Goal: Task Accomplishment & Management: Manage account settings

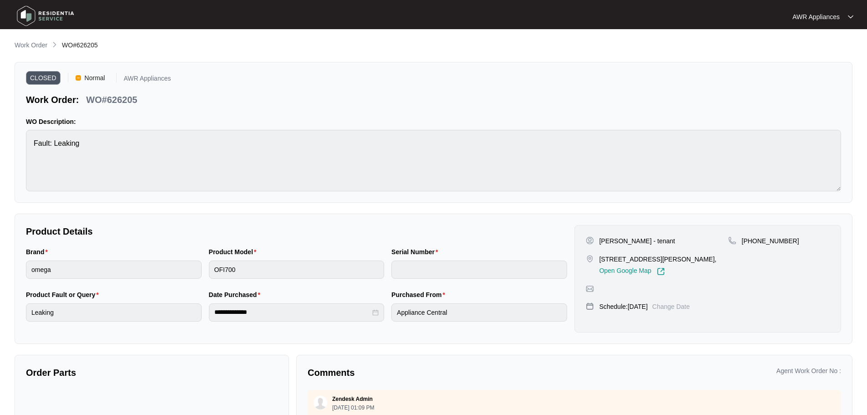
scroll to position [2, 0]
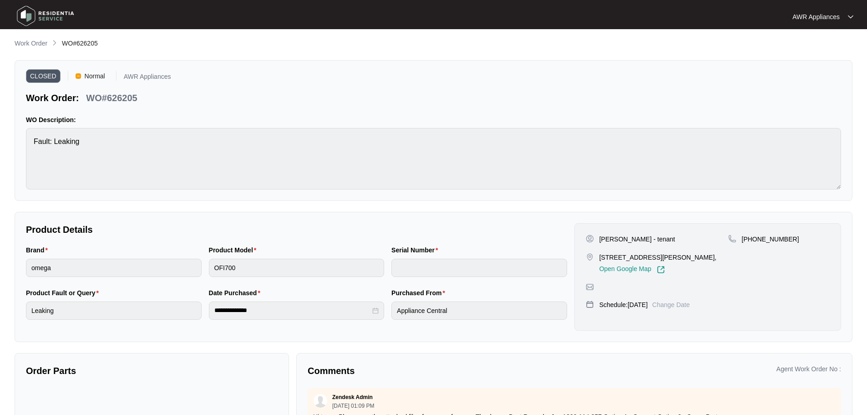
click at [26, 14] on img at bounding box center [46, 15] width 64 height 27
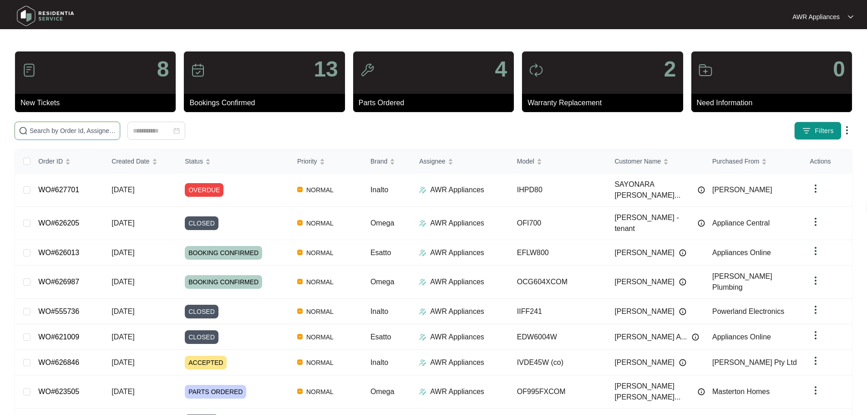
click at [55, 133] on input "text" at bounding box center [73, 131] width 86 height 10
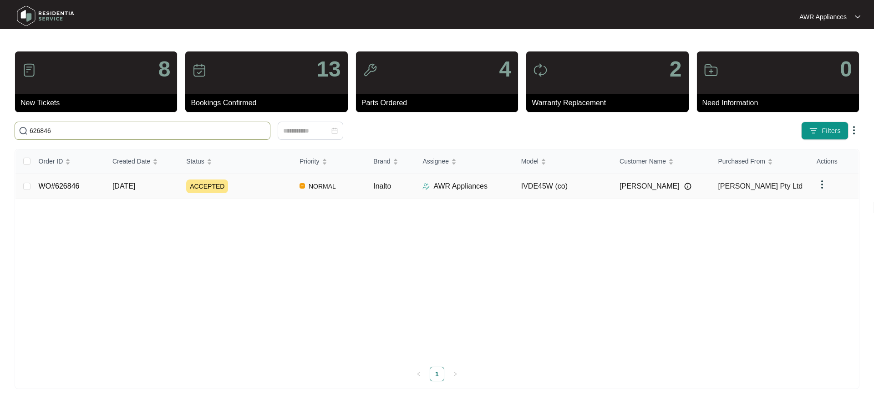
type input "626846"
click at [119, 188] on span "[DATE]" at bounding box center [123, 186] width 23 height 8
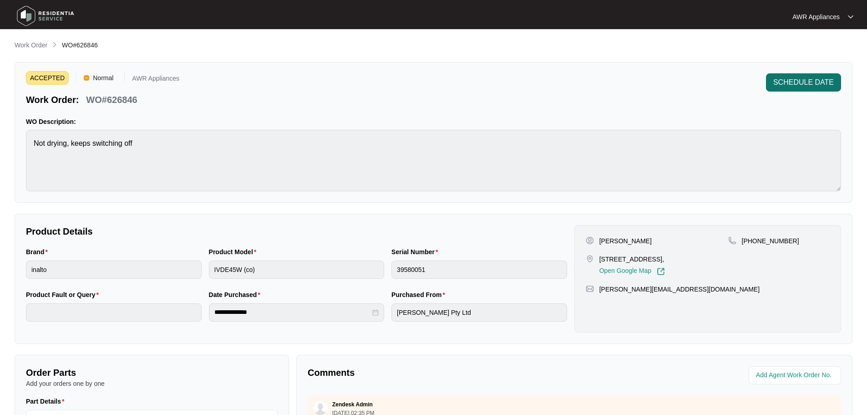
click at [800, 82] on span "SCHEDULE DATE" at bounding box center [803, 82] width 61 height 11
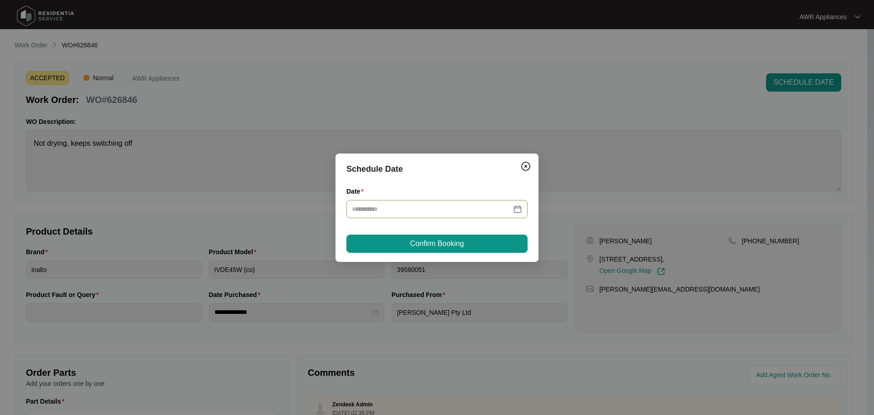
click at [446, 205] on input "Date" at bounding box center [431, 209] width 159 height 10
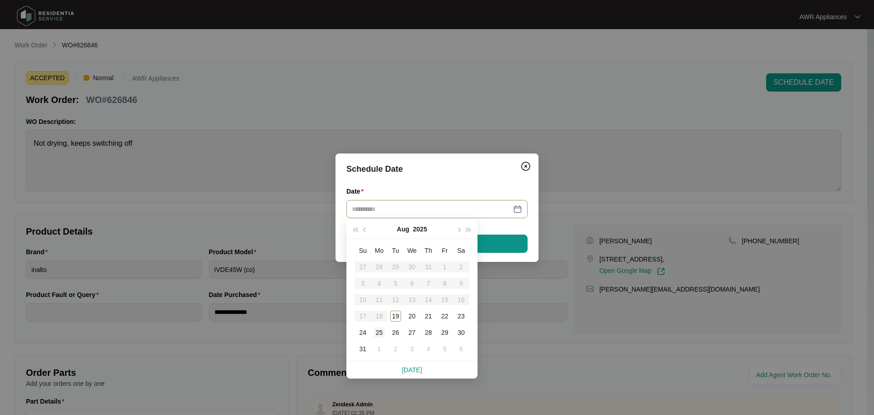
type input "**********"
click at [379, 333] on div "25" at bounding box center [379, 332] width 11 height 11
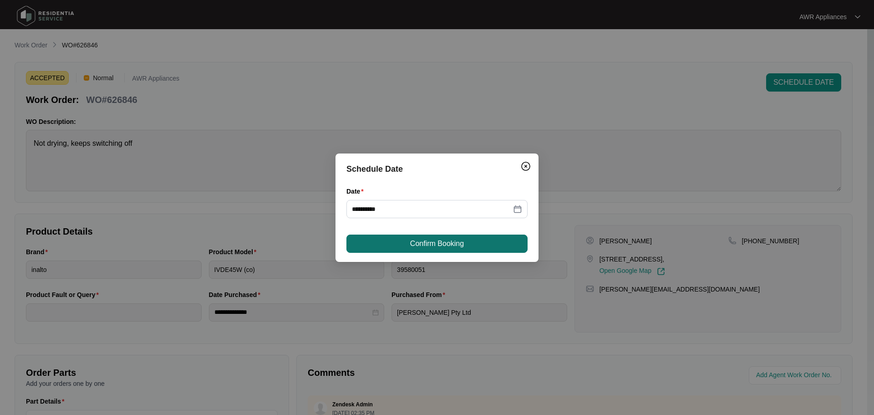
click at [437, 244] on span "Confirm Booking" at bounding box center [437, 243] width 54 height 11
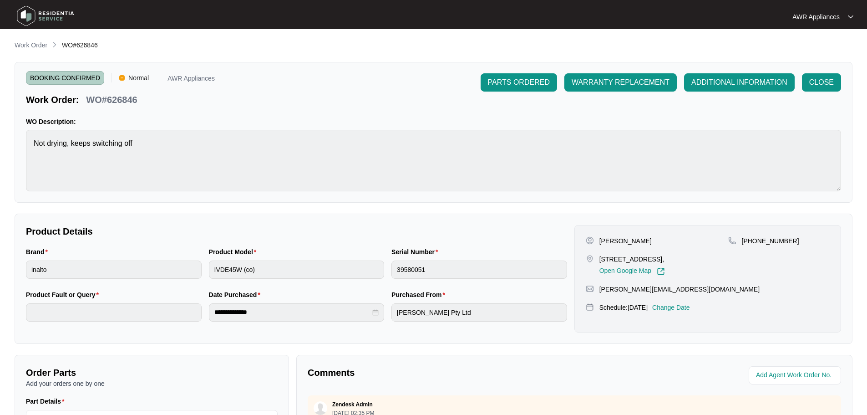
click at [29, 15] on img at bounding box center [46, 15] width 64 height 27
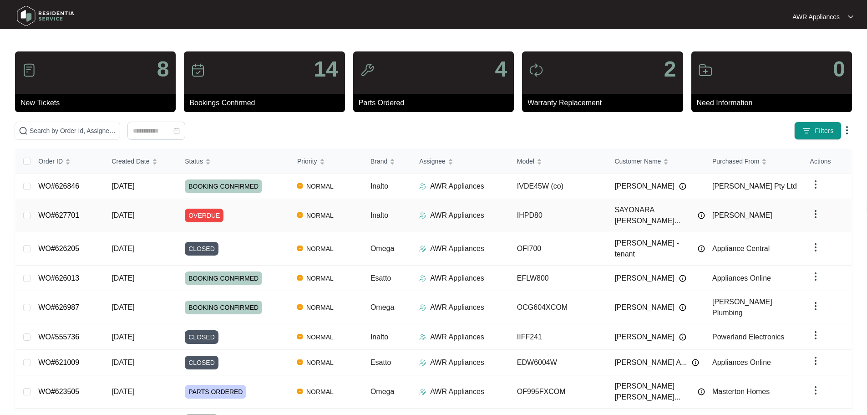
click at [124, 211] on span "[DATE]" at bounding box center [123, 215] width 23 height 8
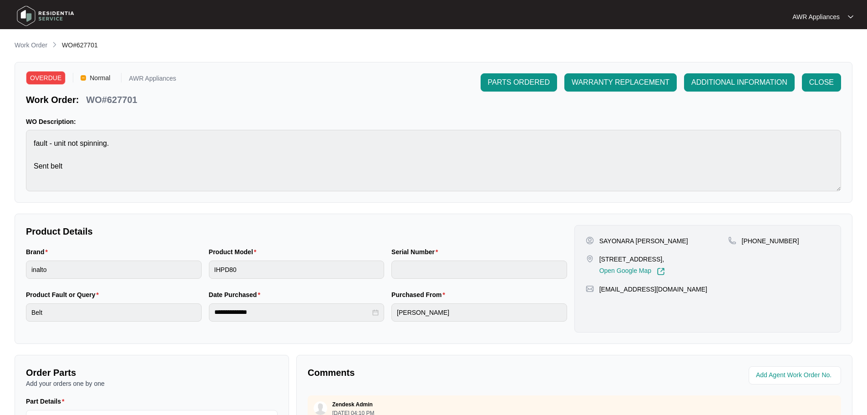
scroll to position [189, 0]
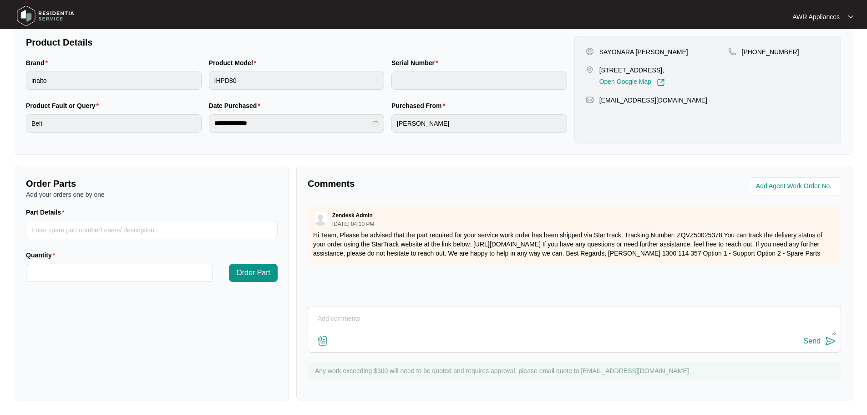
click at [368, 322] on textarea at bounding box center [574, 323] width 523 height 24
type textarea "Part arrived, left message for customer."
click at [810, 341] on div "Send" at bounding box center [812, 341] width 17 height 8
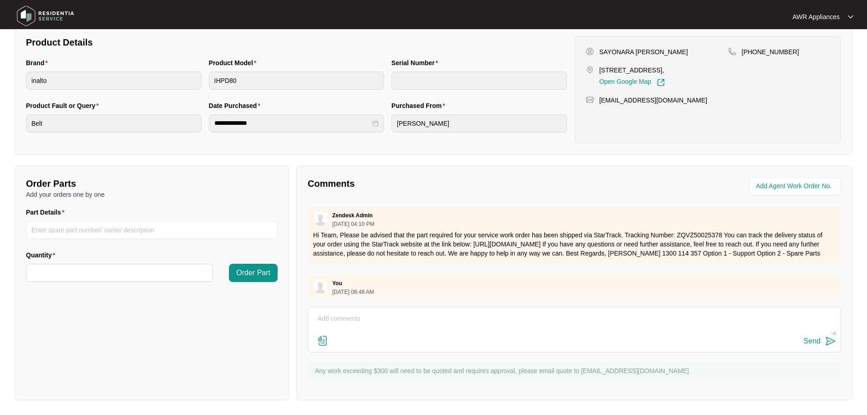
click at [29, 12] on img at bounding box center [46, 15] width 64 height 27
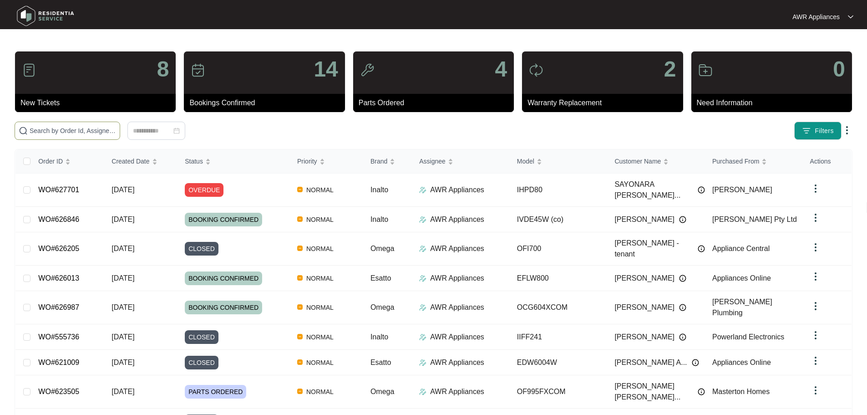
paste input "620349"
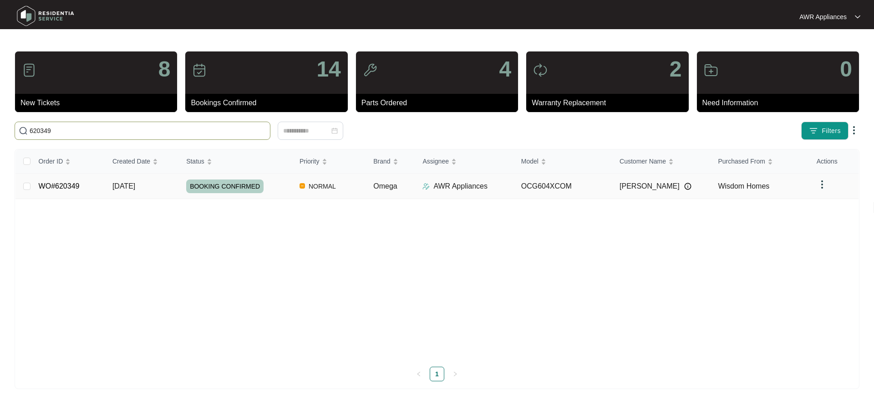
type input "620349"
click at [141, 180] on td "[DATE]" at bounding box center [142, 185] width 74 height 25
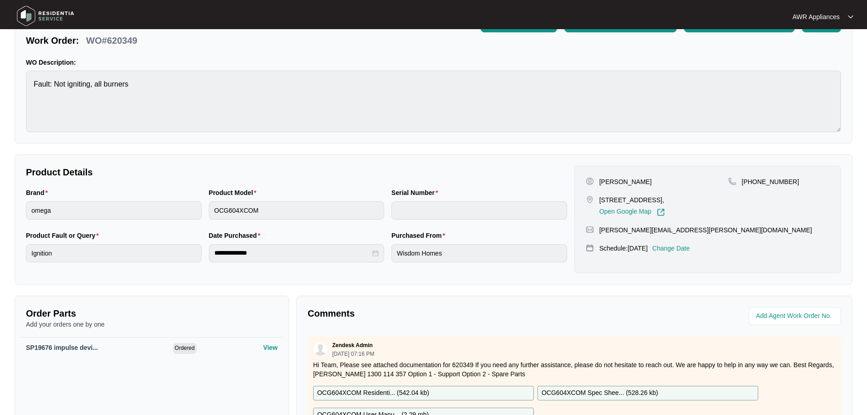
scroll to position [191, 0]
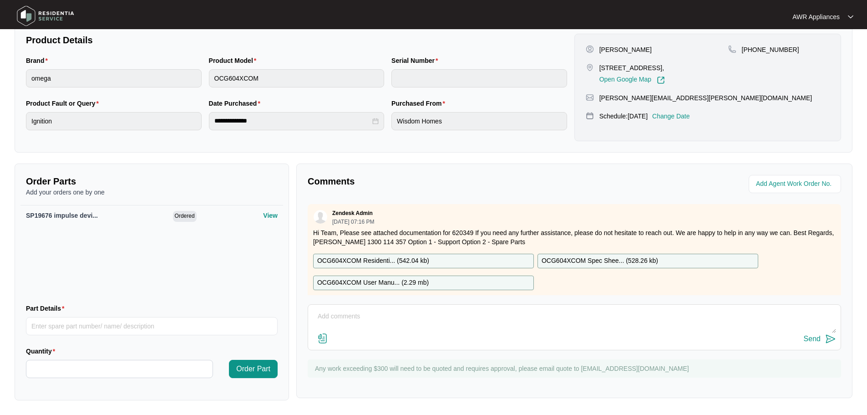
click at [355, 318] on textarea at bounding box center [574, 321] width 523 height 24
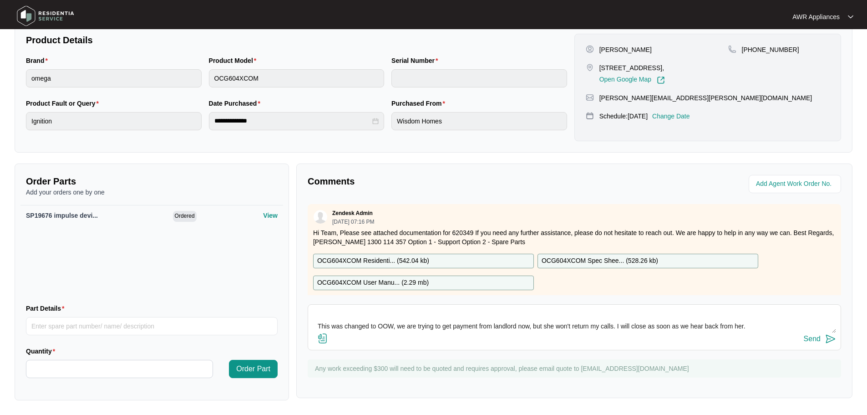
scroll to position [23, 0]
click at [393, 311] on textarea "Hi Team, This was changed to OOW, we are trying to get payment from landlord no…" at bounding box center [574, 321] width 523 height 24
click at [338, 325] on textarea "Hi Team, This was changed to OOW (power not turned on), we are trying to get pa…" at bounding box center [574, 321] width 523 height 24
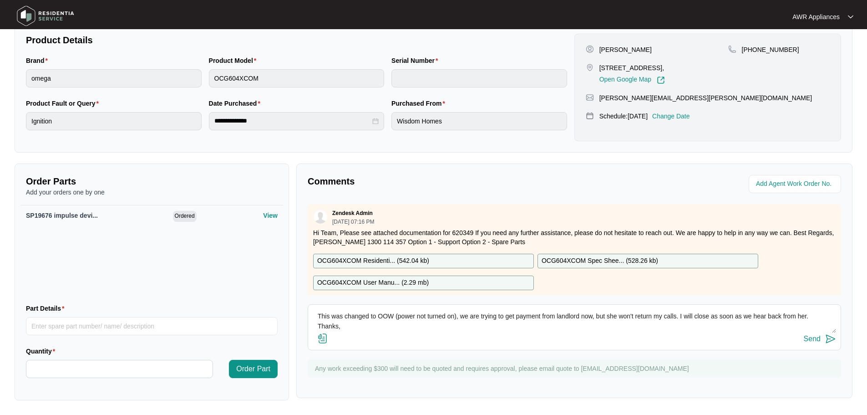
scroll to position [37, 0]
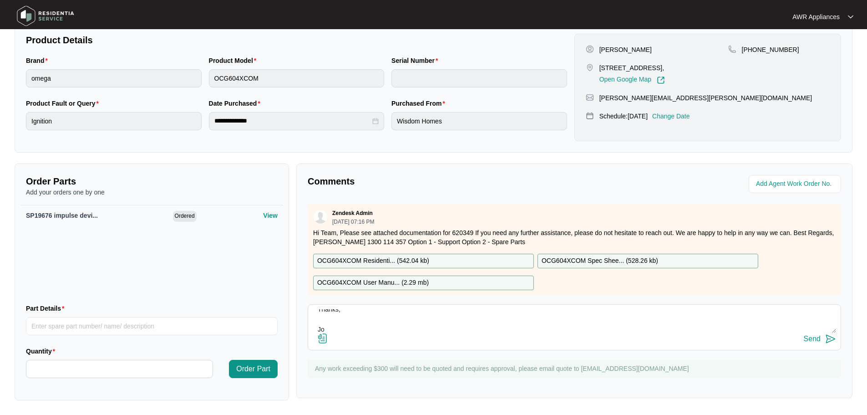
type textarea "Hi Team, This was changed to OOW (power not turned on), we are trying to get pa…"
click at [815, 337] on div "Send" at bounding box center [812, 339] width 17 height 8
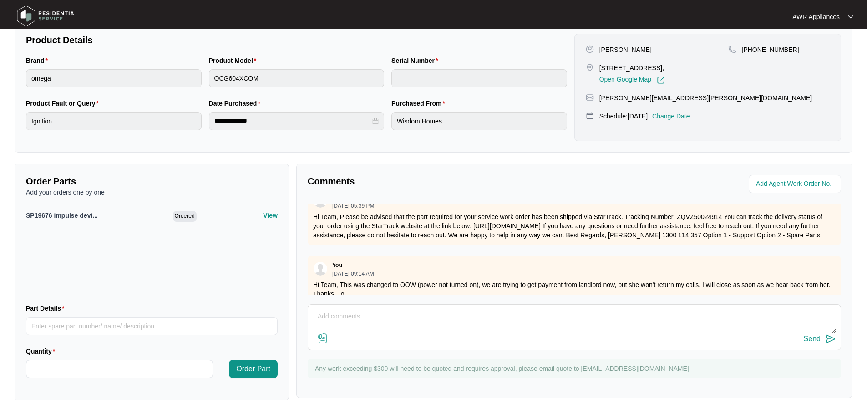
scroll to position [349, 0]
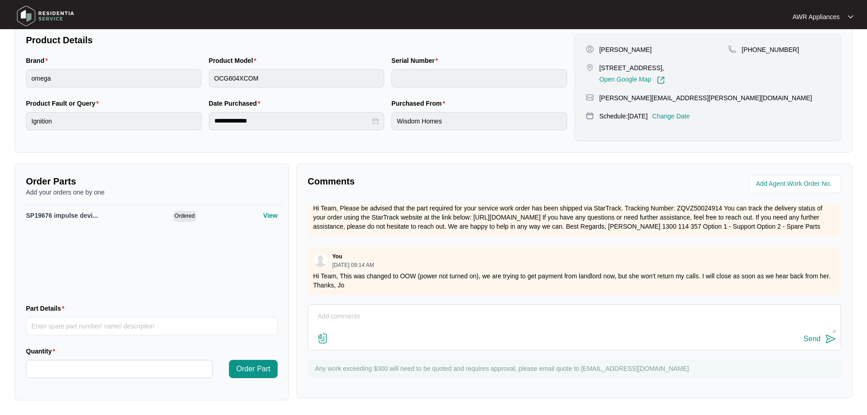
click at [24, 13] on img at bounding box center [46, 15] width 64 height 27
